Goal: Find specific page/section: Locate a particular part of the current website

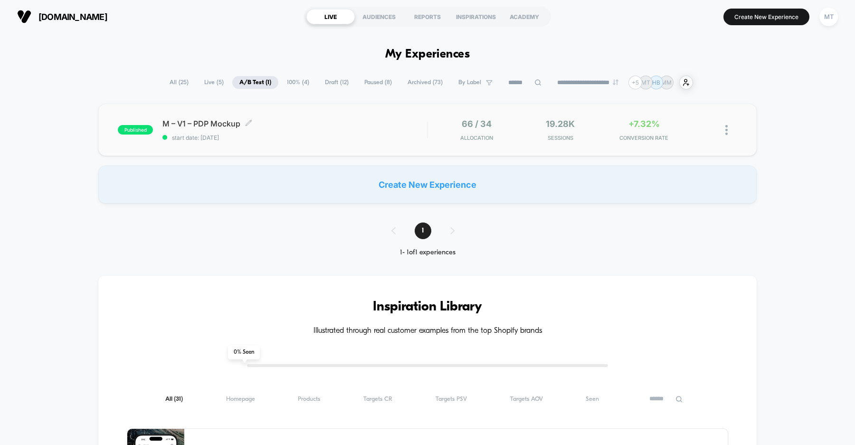
click at [324, 129] on div "M – V1 – PDP Mockup Click to edit experience details Click to edit experience d…" at bounding box center [294, 130] width 265 height 22
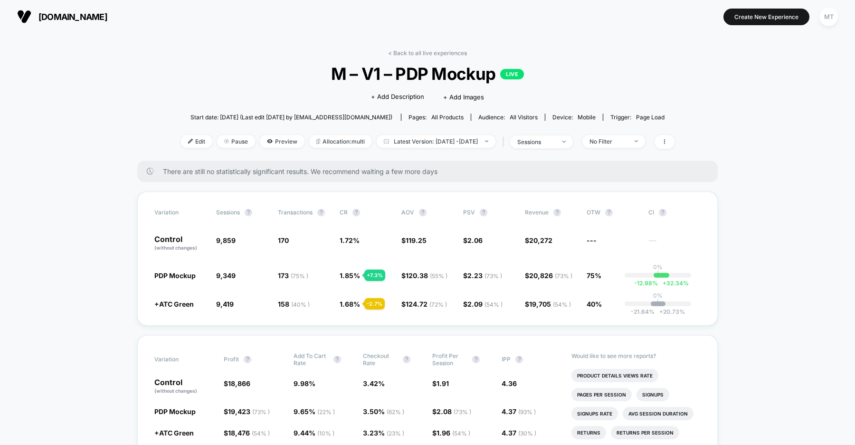
click at [105, 20] on span "[DOMAIN_NAME]" at bounding box center [72, 17] width 69 height 10
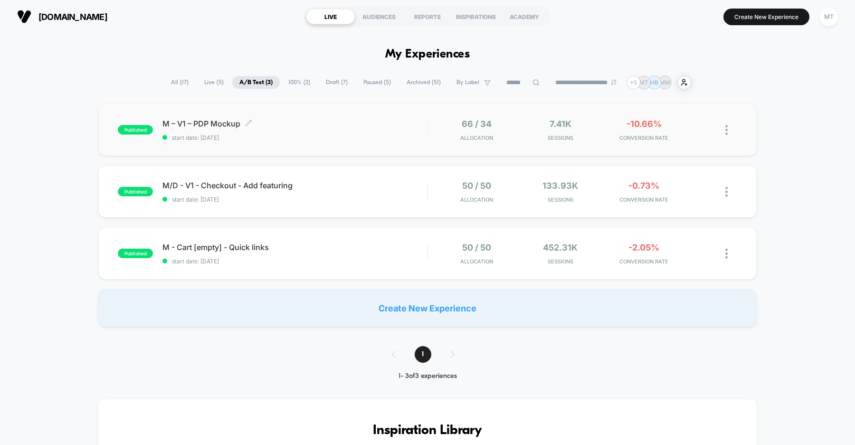
click at [276, 136] on span "start date: [DATE]" at bounding box center [294, 137] width 265 height 7
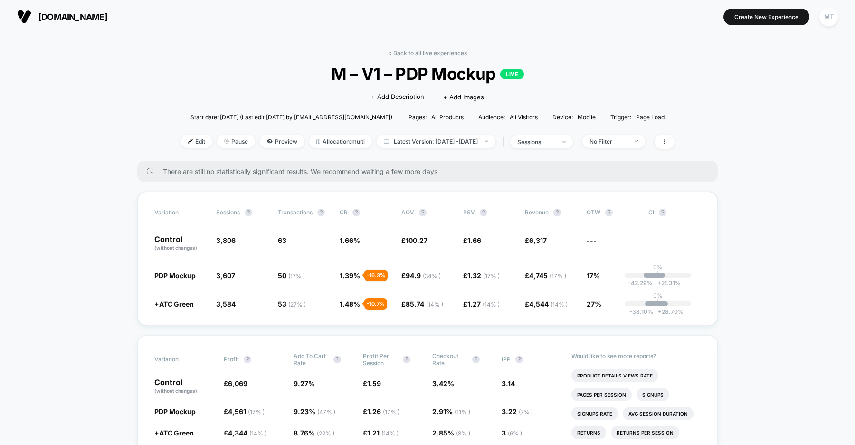
click at [103, 14] on span "[DOMAIN_NAME]" at bounding box center [72, 17] width 69 height 10
